Goal: Transaction & Acquisition: Purchase product/service

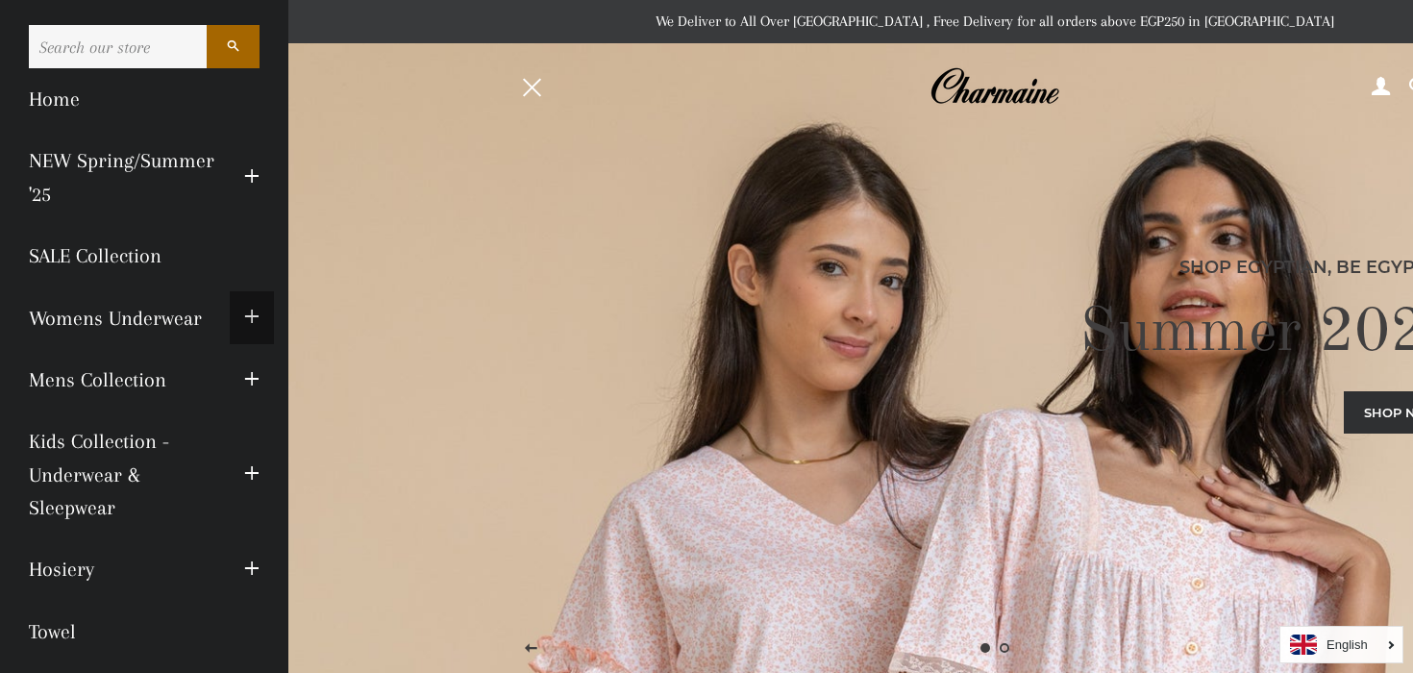
click at [257, 314] on span "button" at bounding box center [251, 318] width 15 height 24
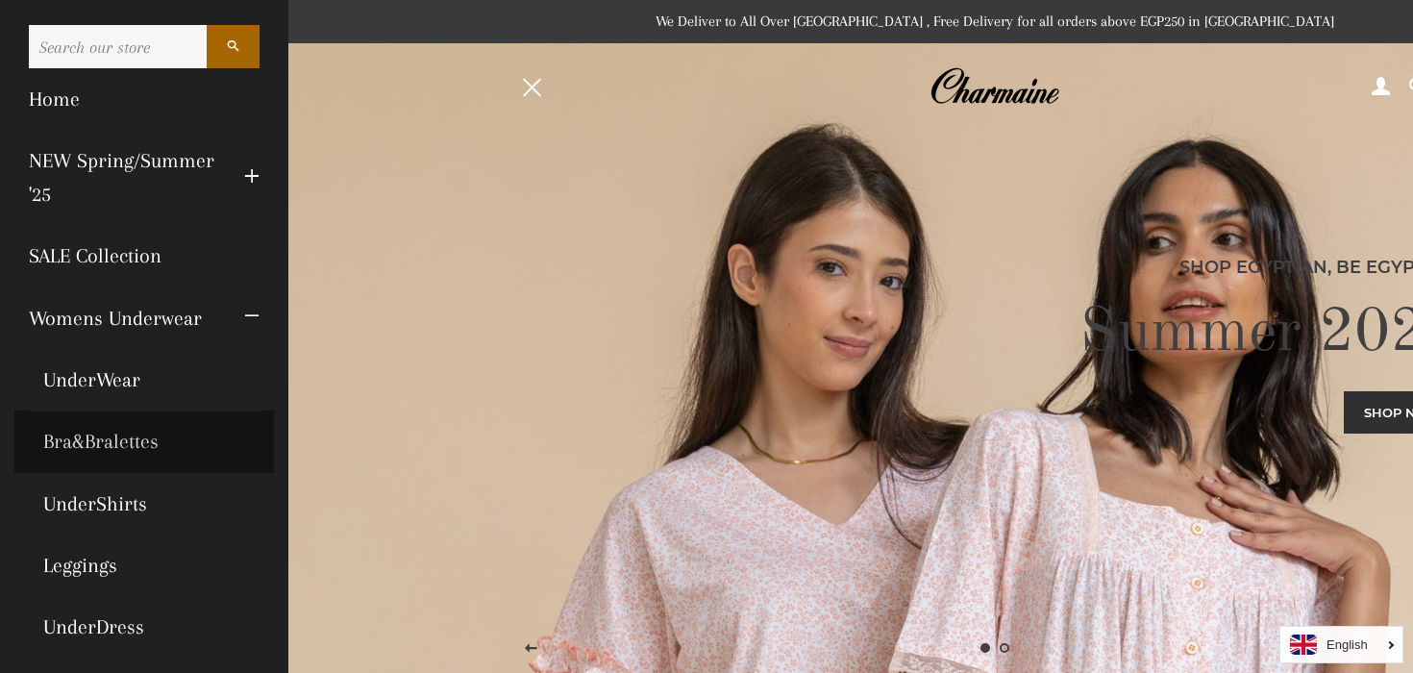
click at [131, 449] on link "Bra&Bralettes" at bounding box center [144, 441] width 260 height 62
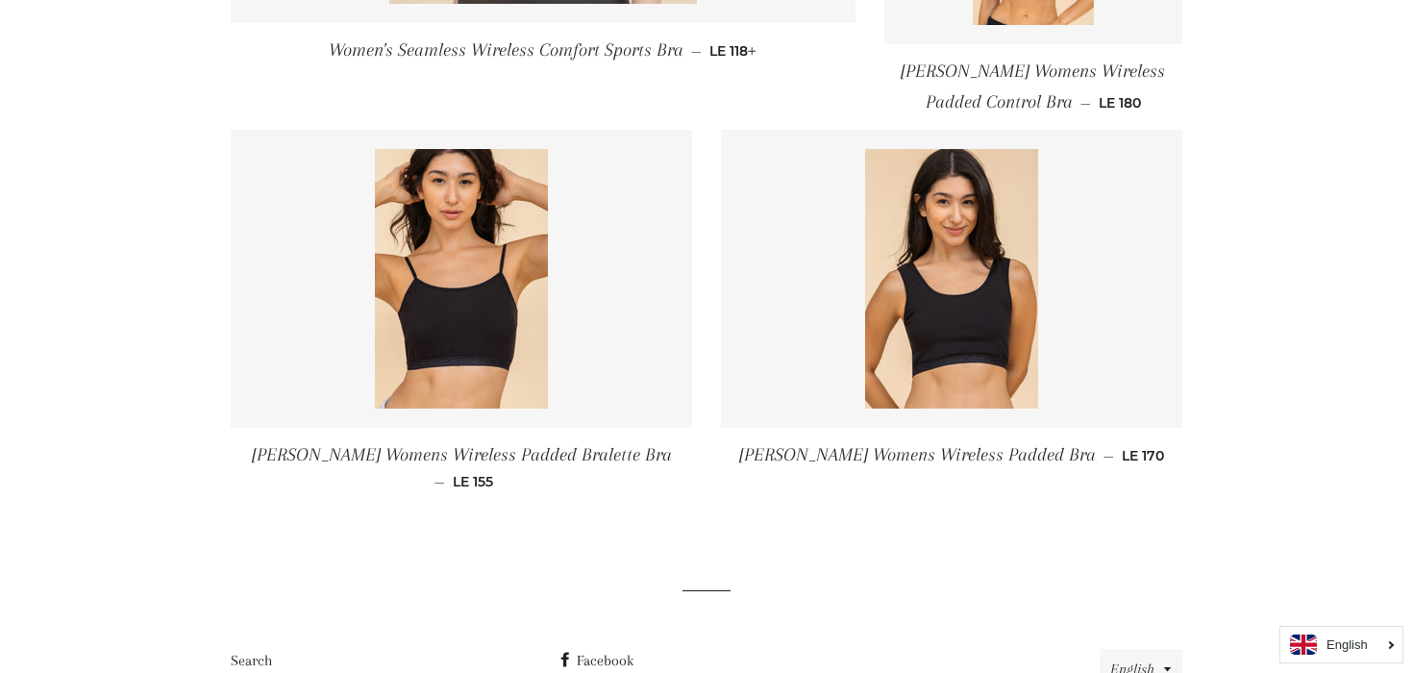
scroll to position [869, 0]
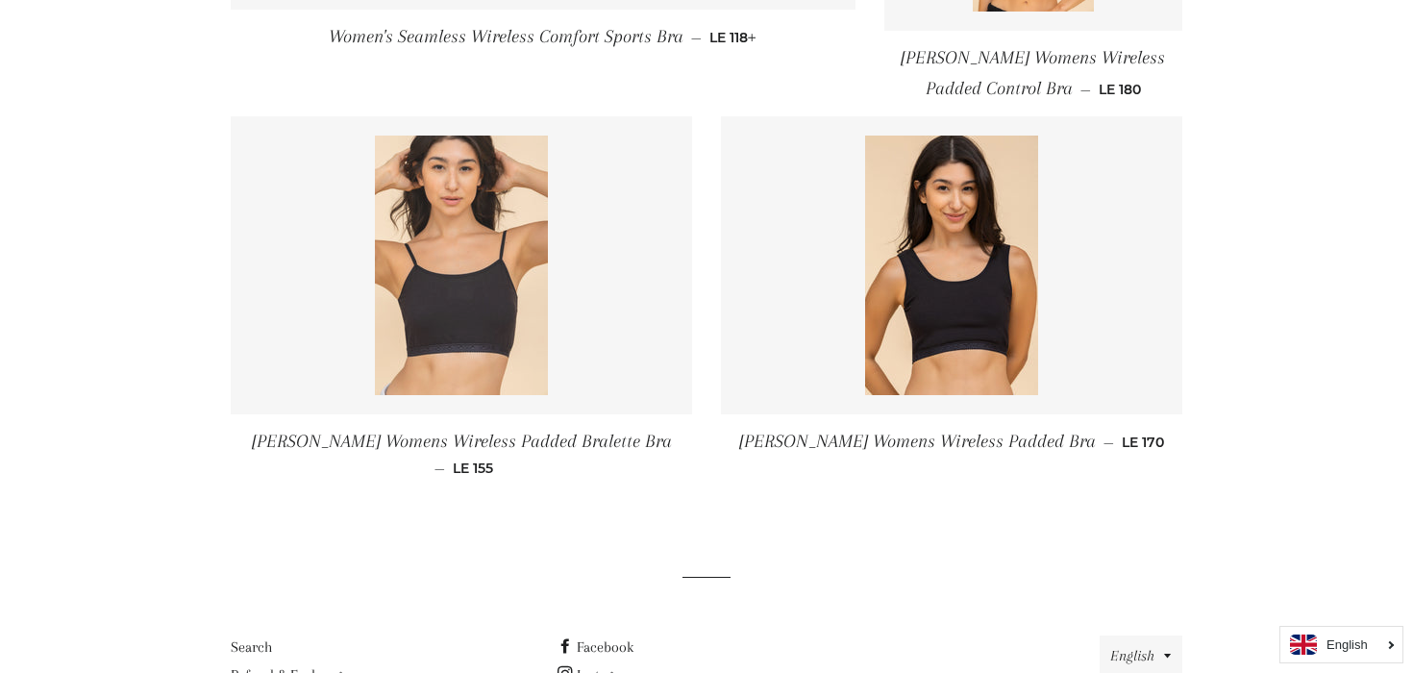
click at [625, 379] on link at bounding box center [461, 265] width 461 height 298
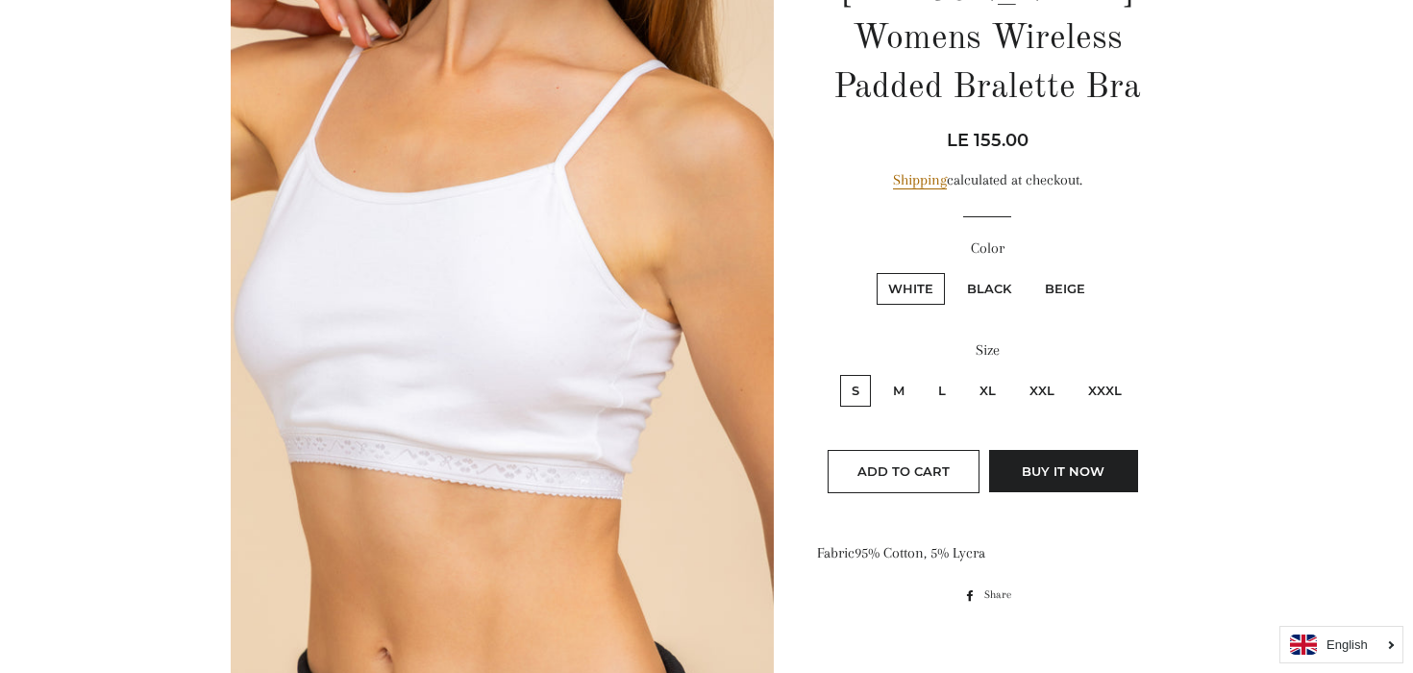
scroll to position [101, 0]
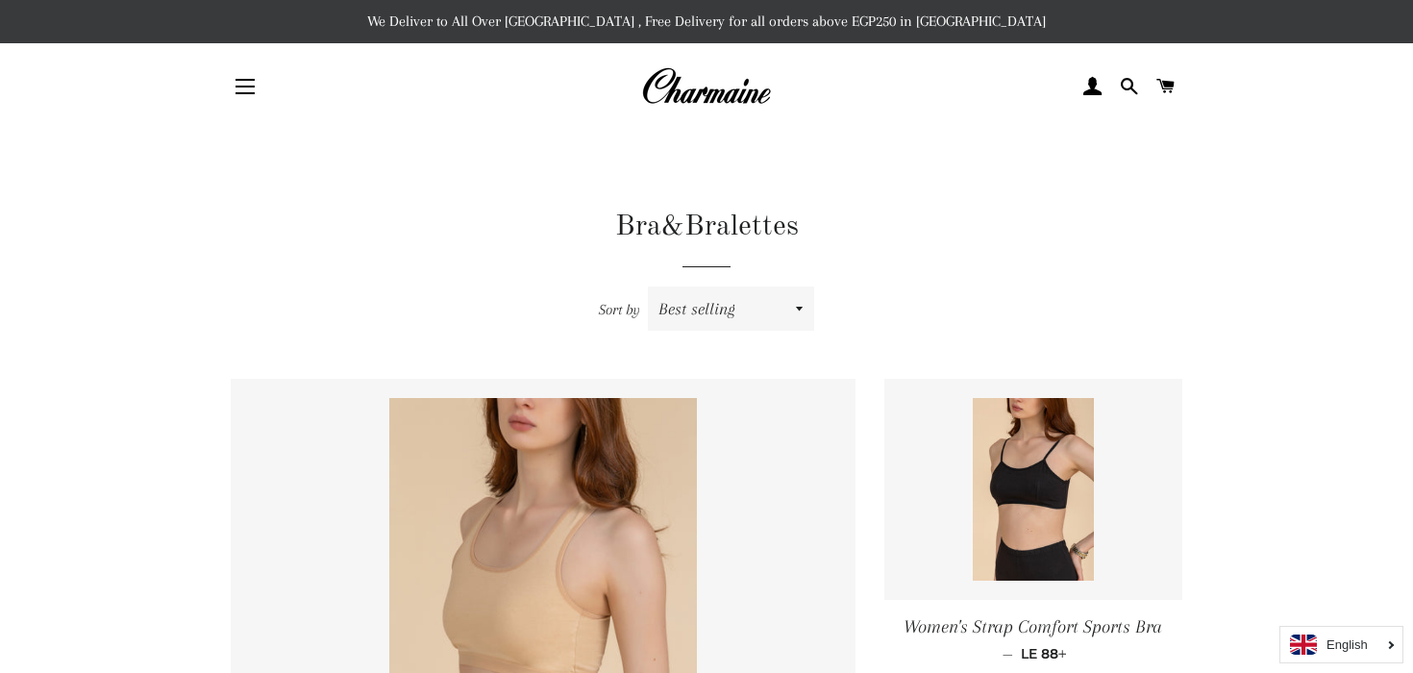
click at [713, 84] on img at bounding box center [706, 86] width 130 height 42
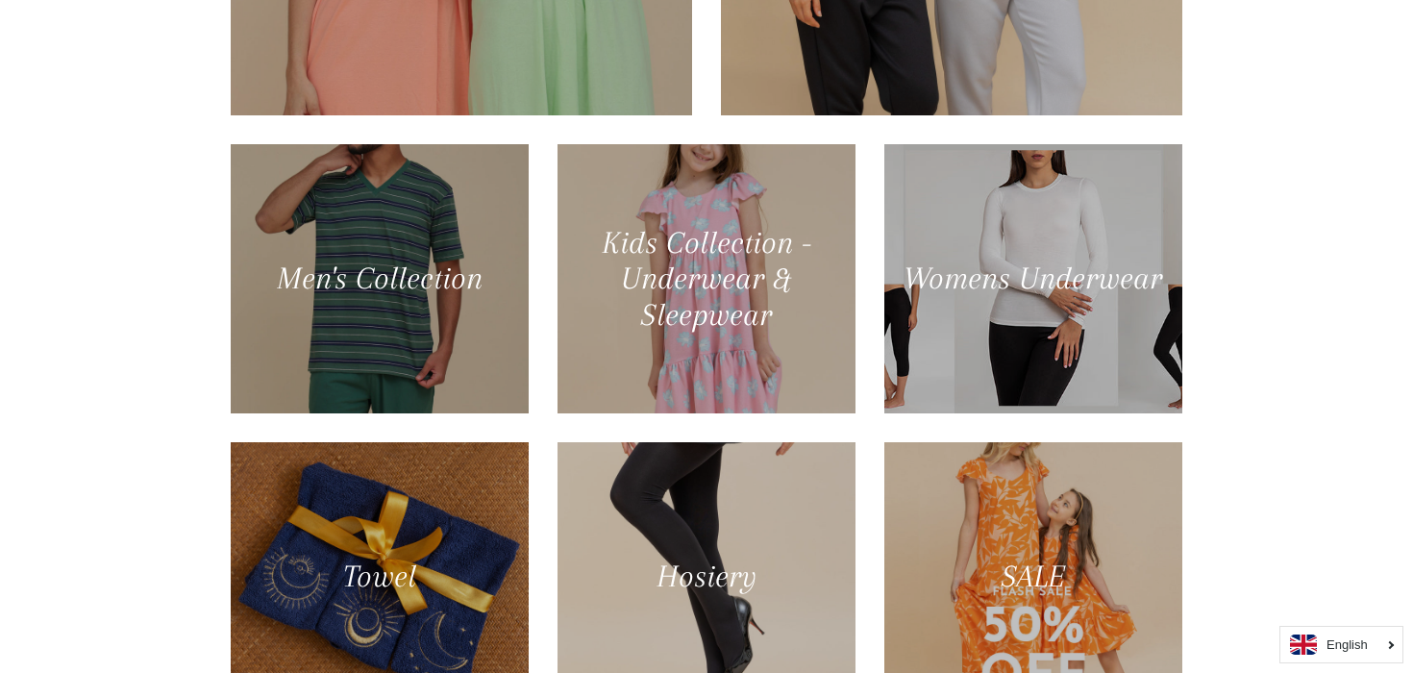
scroll to position [1073, 0]
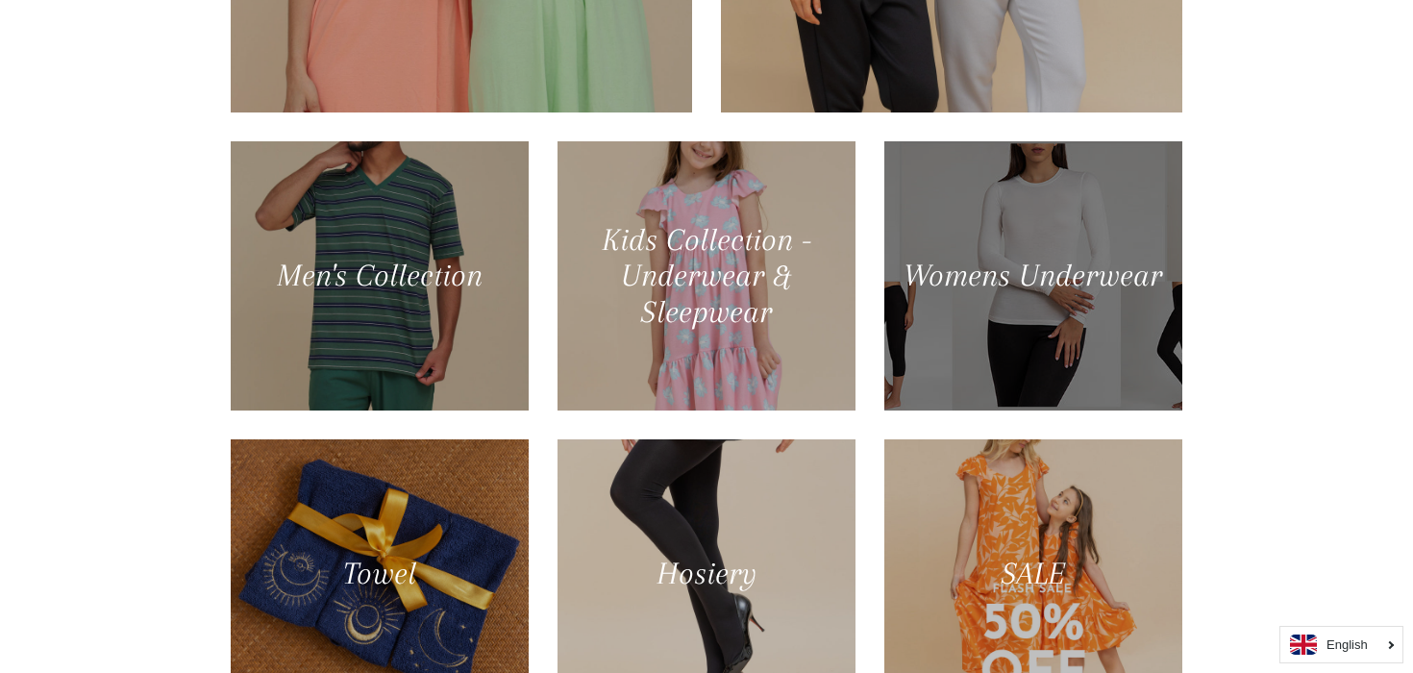
click at [963, 304] on div at bounding box center [1032, 275] width 307 height 277
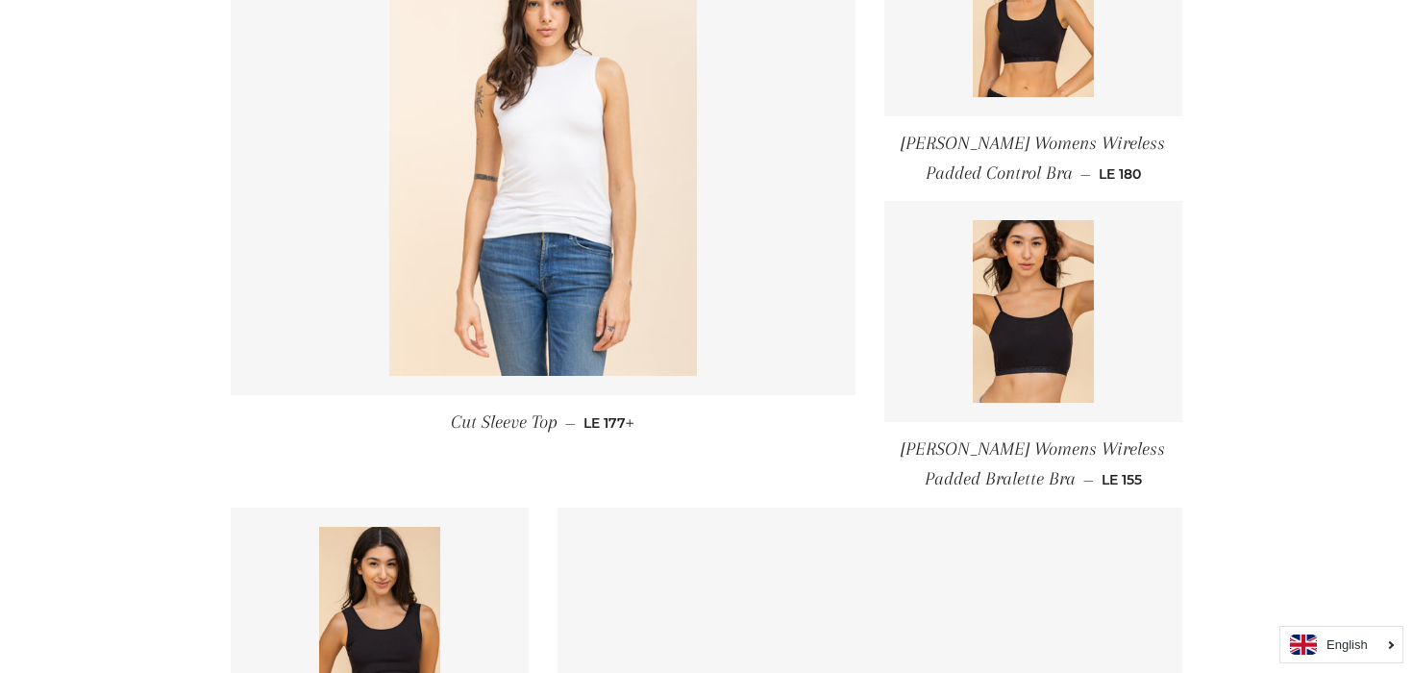
scroll to position [927, 0]
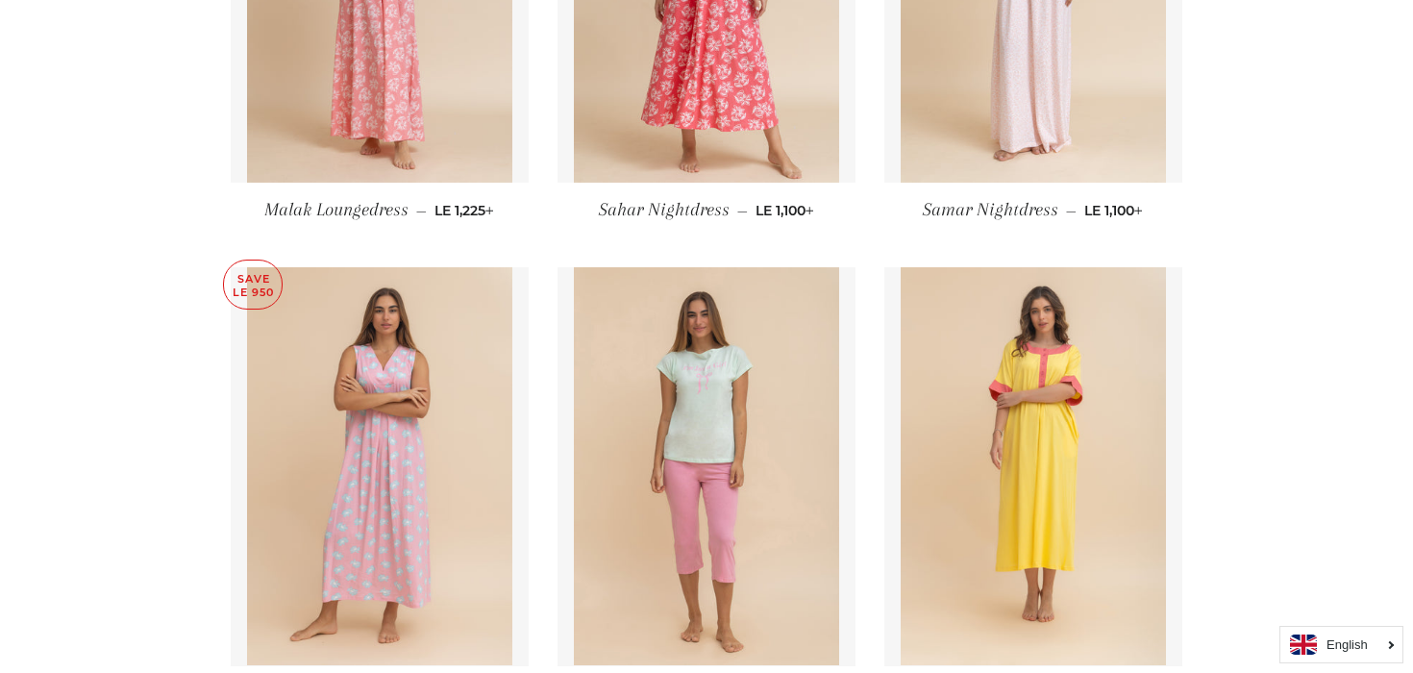
scroll to position [4537, 0]
